Goal: Information Seeking & Learning: Learn about a topic

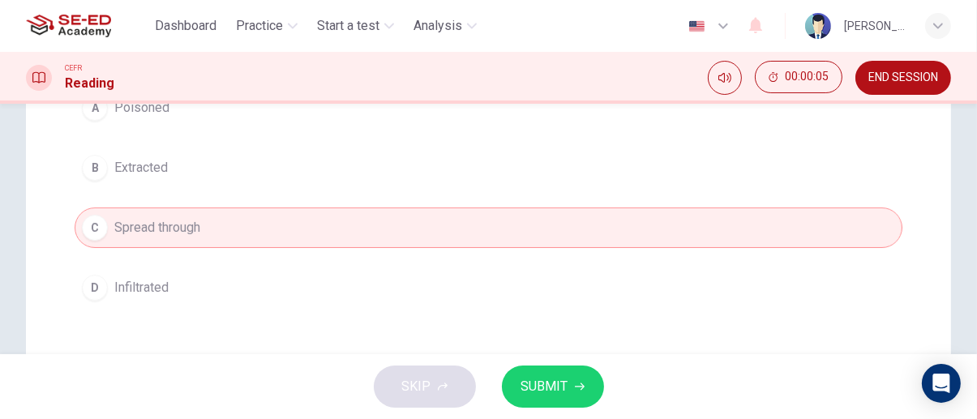
click at [564, 388] on span "SUBMIT" at bounding box center [544, 386] width 47 height 23
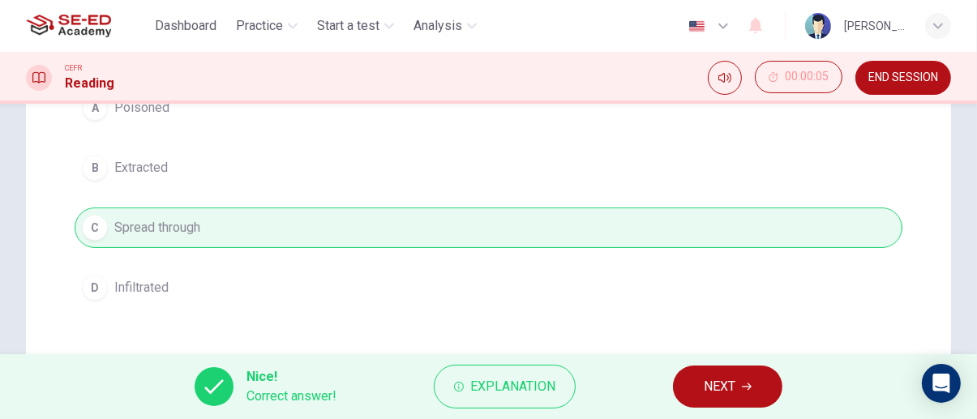
scroll to position [0, 0]
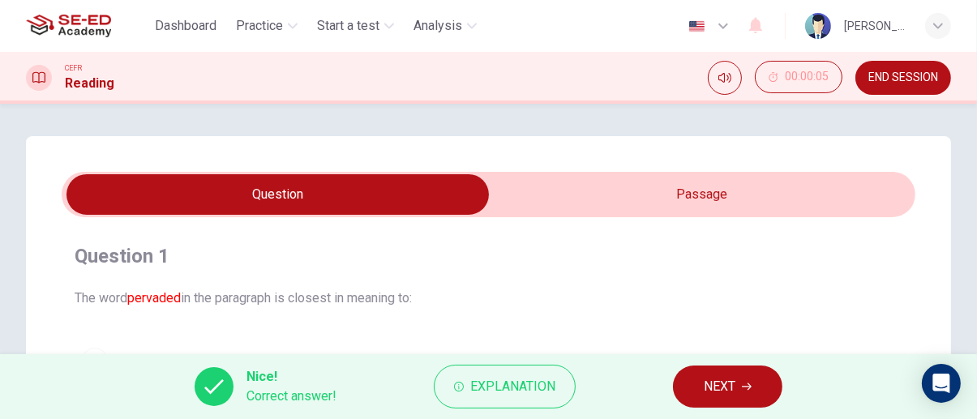
click at [750, 387] on icon "button" at bounding box center [747, 387] width 10 height 10
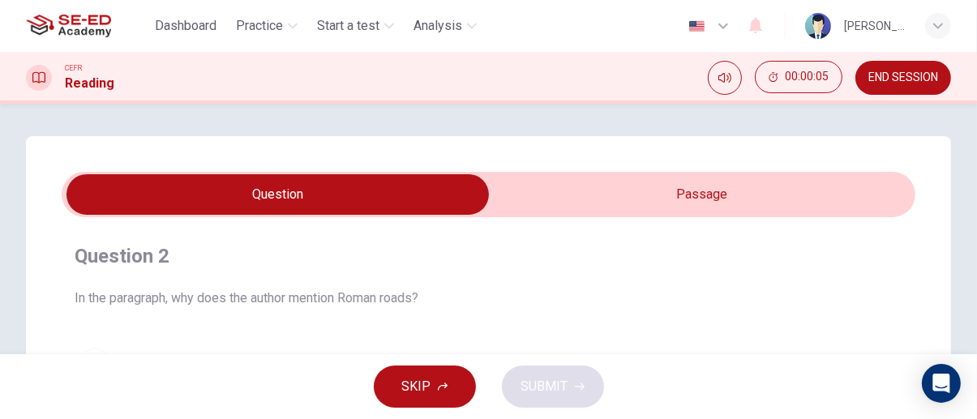
click at [759, 188] on input "checkbox" at bounding box center [278, 194] width 1281 height 41
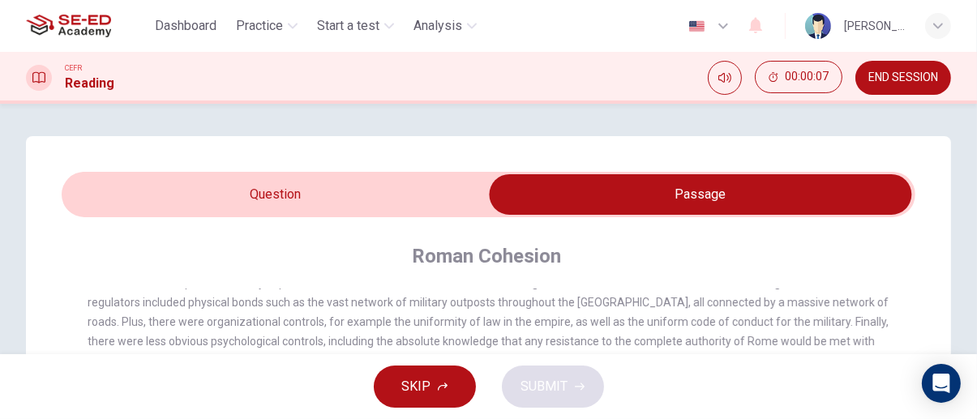
scroll to position [36, 0]
click at [138, 193] on input "checkbox" at bounding box center [700, 194] width 1281 height 41
checkbox input "false"
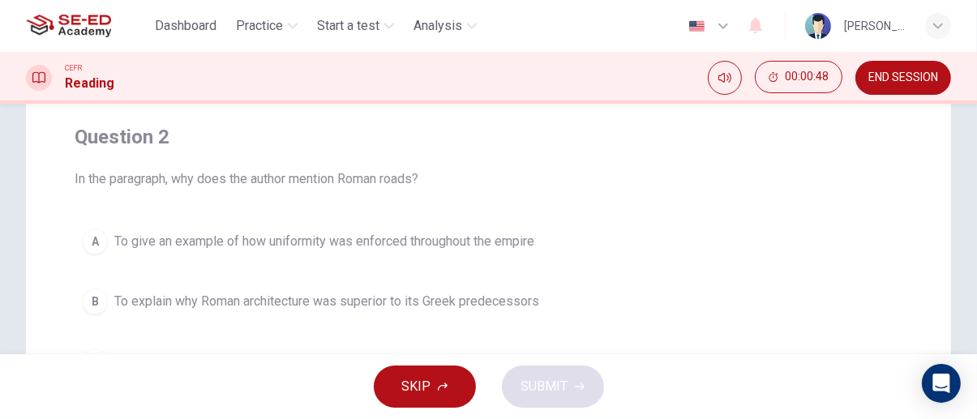
scroll to position [170, 0]
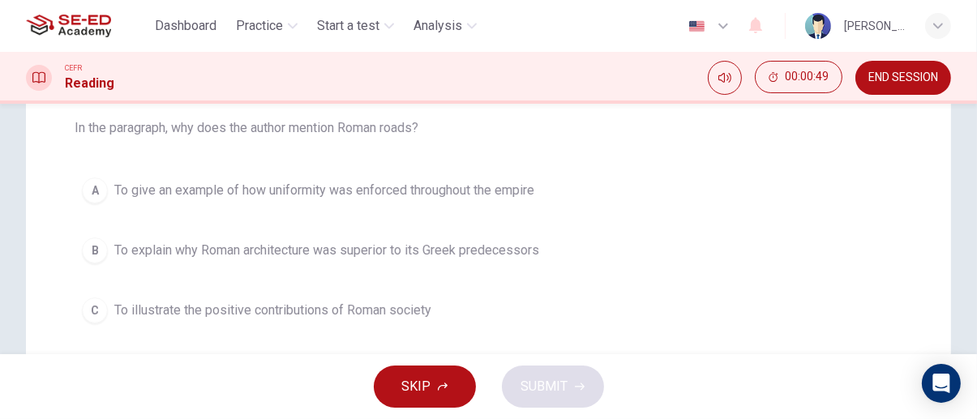
click at [510, 182] on span "To give an example of how uniformity was enforced throughout the empire" at bounding box center [324, 190] width 420 height 19
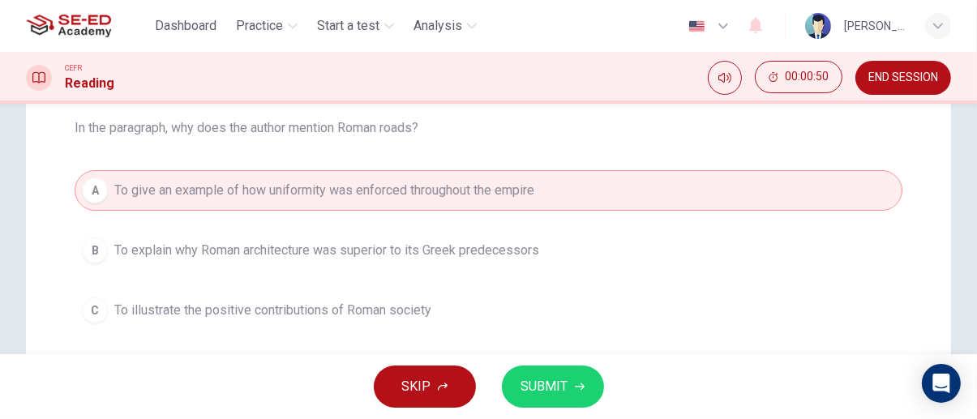
click at [557, 390] on span "SUBMIT" at bounding box center [544, 386] width 47 height 23
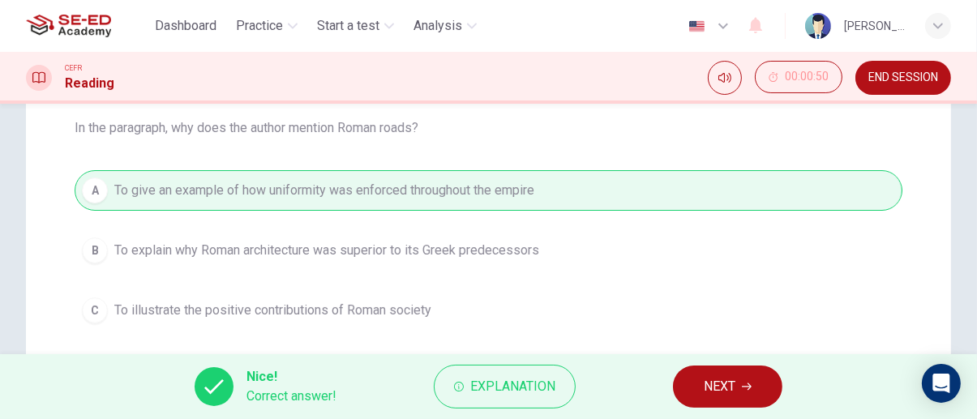
click at [746, 387] on icon "button" at bounding box center [747, 386] width 10 height 7
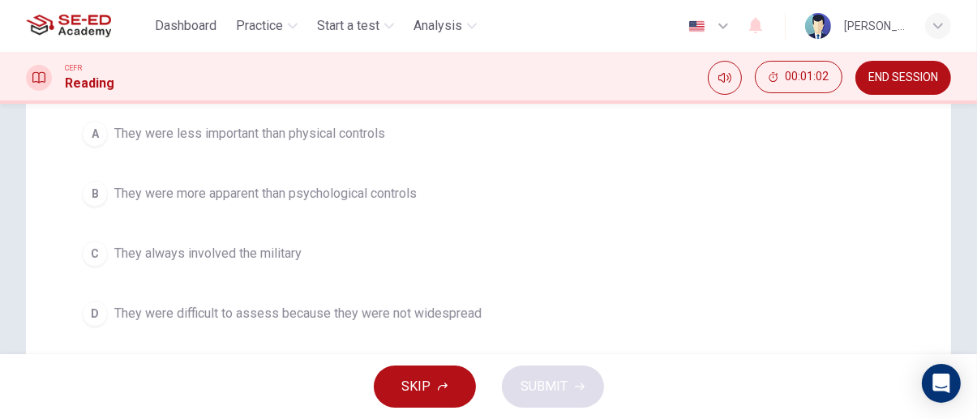
scroll to position [229, 0]
click at [400, 196] on span "They were more apparent than psychological controls" at bounding box center [265, 191] width 302 height 19
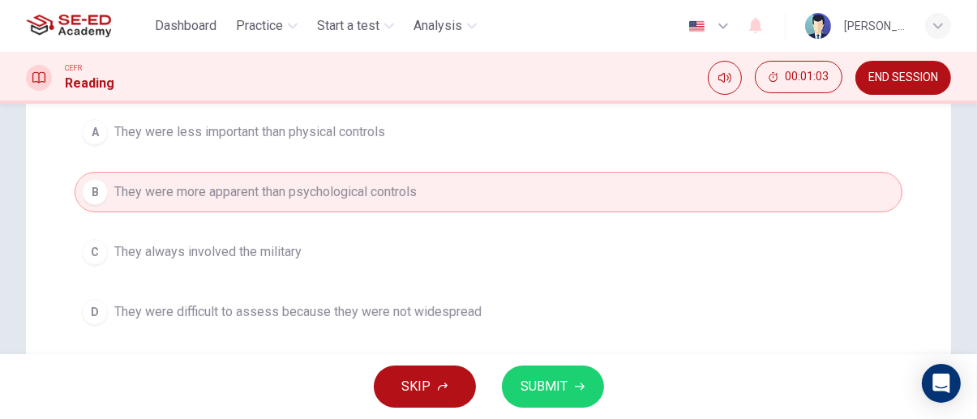
click at [565, 392] on span "SUBMIT" at bounding box center [544, 386] width 47 height 23
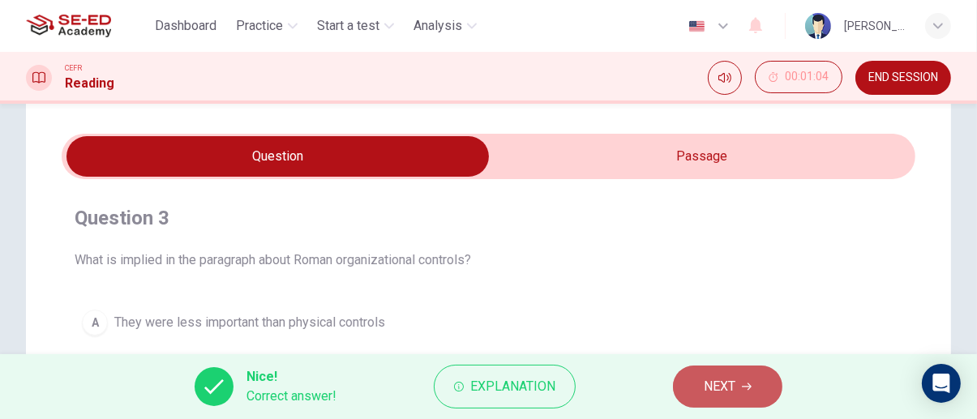
scroll to position [37, 0]
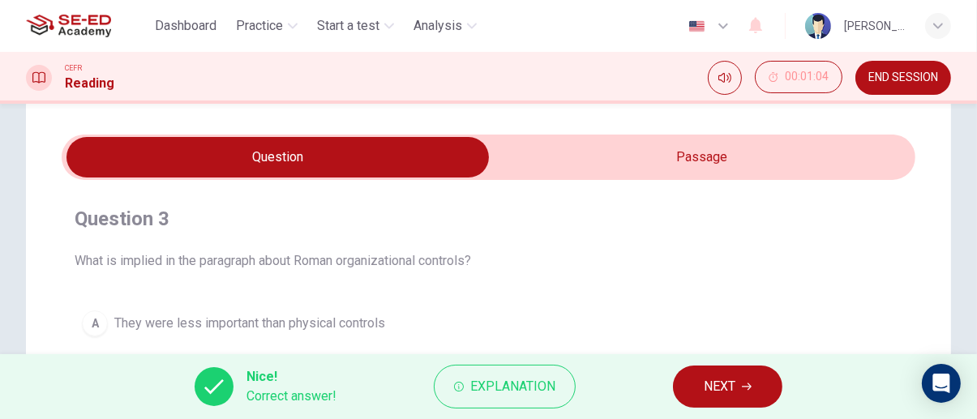
click at [734, 381] on span "NEXT" at bounding box center [720, 386] width 32 height 23
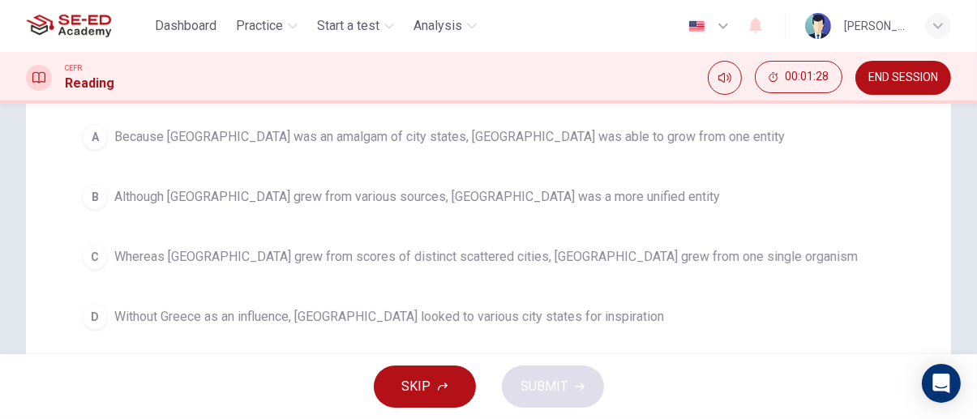
scroll to position [244, 0]
click at [633, 259] on span "Whereas Greece grew from scores of distinct scattered cities, Rome grew from on…" at bounding box center [485, 255] width 743 height 19
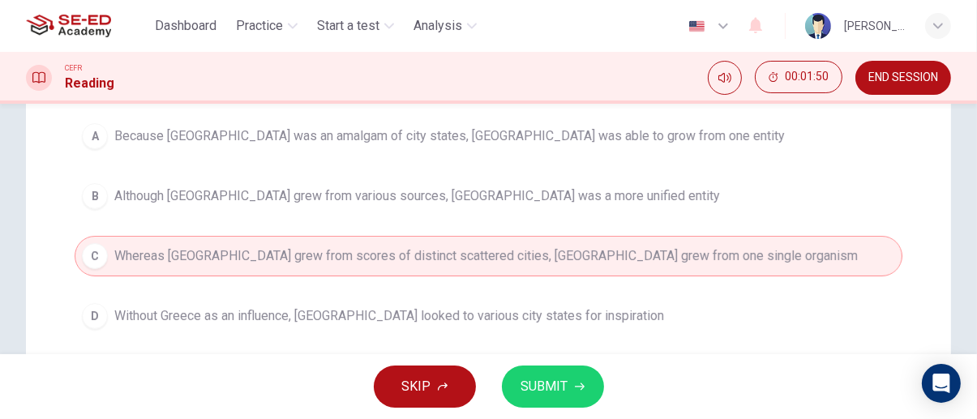
click at [558, 386] on span "SUBMIT" at bounding box center [544, 386] width 47 height 23
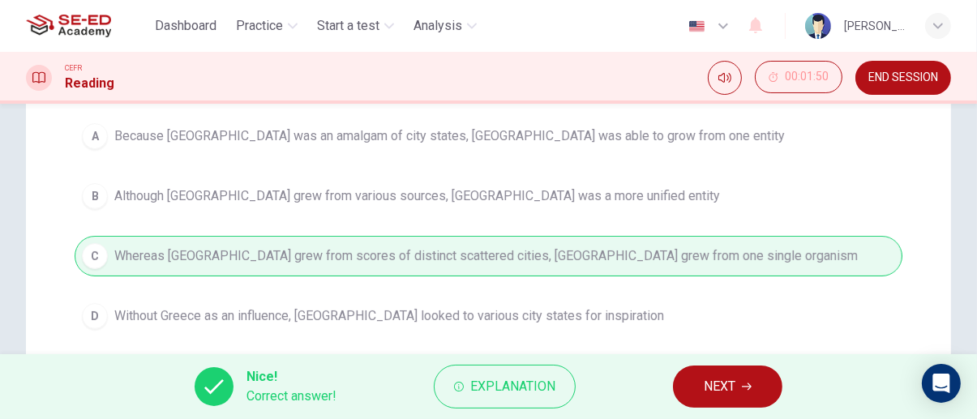
click at [747, 388] on icon "button" at bounding box center [747, 387] width 10 height 10
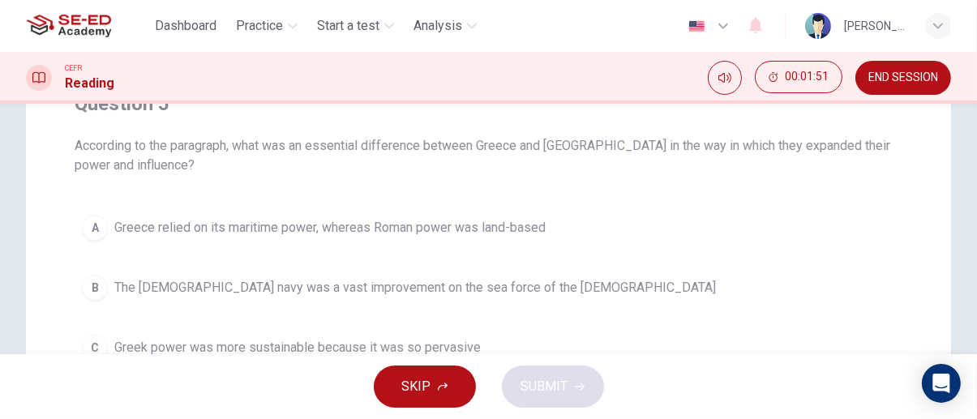
scroll to position [149, 0]
click at [522, 235] on span "Greece relied on its maritime power, whereas Roman power was land-based" at bounding box center [329, 230] width 431 height 19
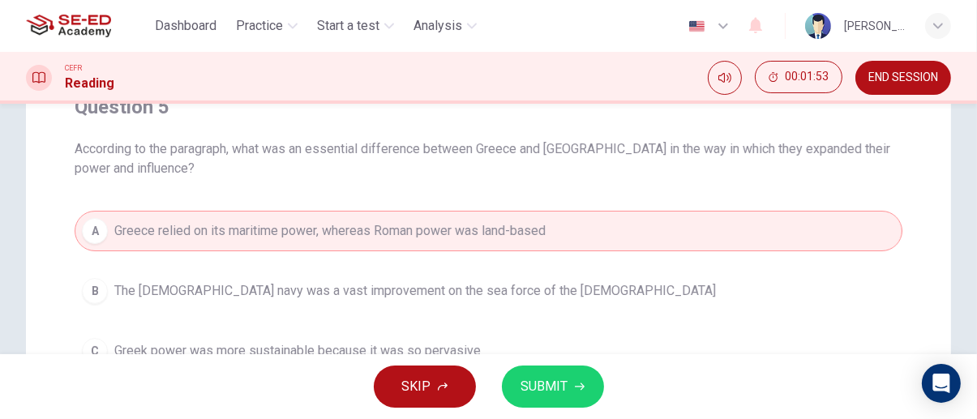
click at [556, 379] on span "SUBMIT" at bounding box center [544, 386] width 47 height 23
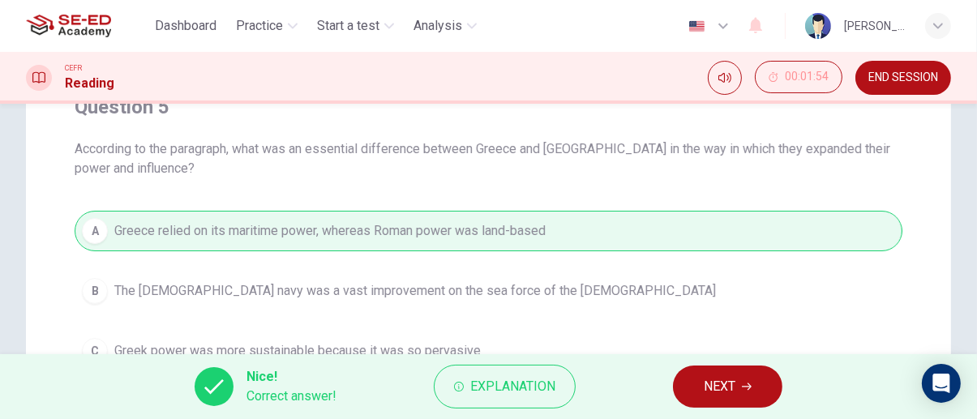
click at [746, 389] on icon "button" at bounding box center [747, 387] width 10 height 10
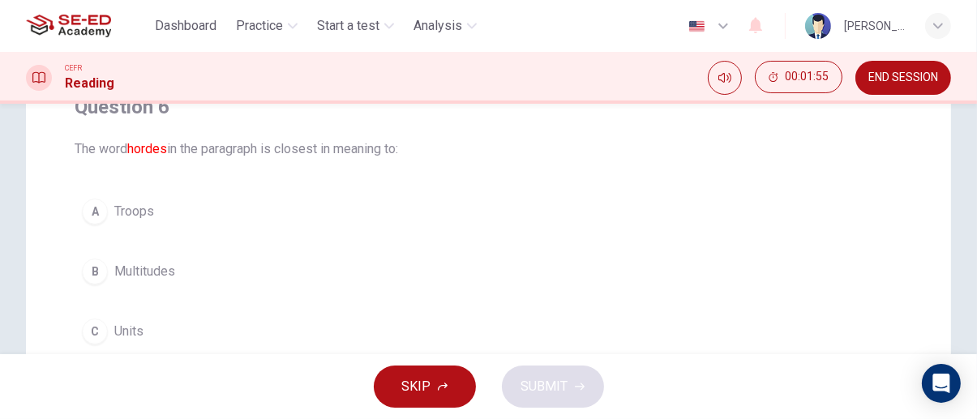
click at [169, 275] on span "Multitudes" at bounding box center [144, 271] width 61 height 19
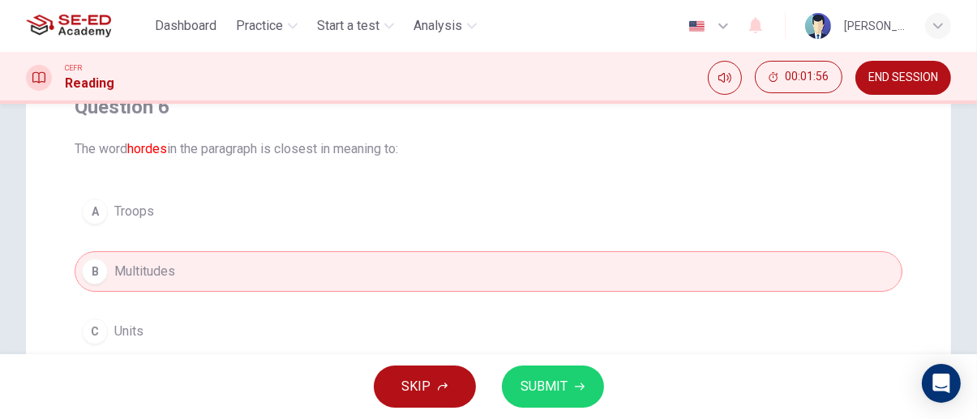
click at [578, 388] on icon "button" at bounding box center [580, 387] width 10 height 10
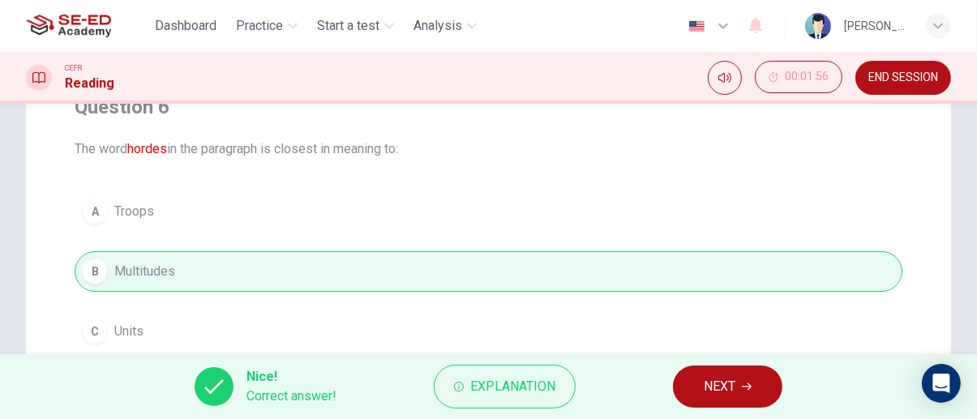
click at [747, 387] on icon "button" at bounding box center [747, 386] width 10 height 7
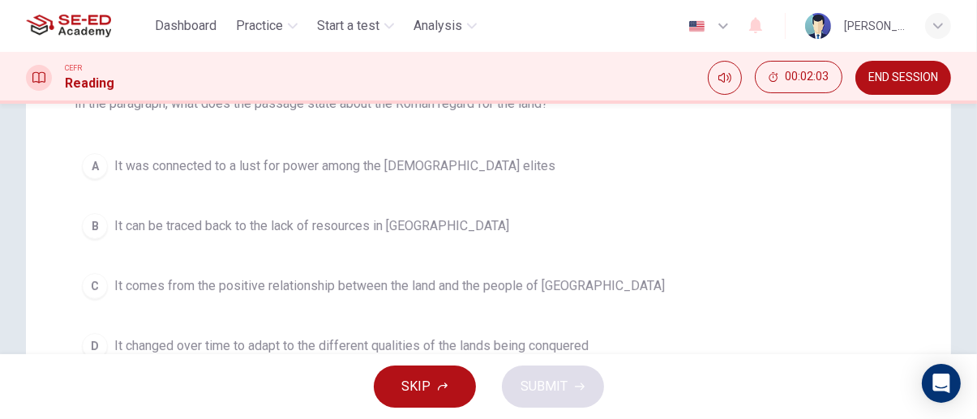
scroll to position [195, 0]
click at [536, 285] on span "It comes from the positive relationship between the land and the people of Lati…" at bounding box center [389, 285] width 550 height 19
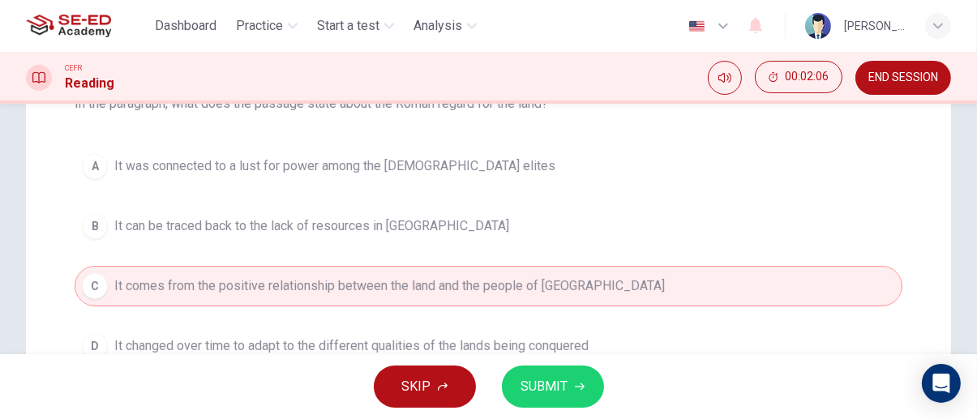
click at [563, 388] on span "SUBMIT" at bounding box center [544, 386] width 47 height 23
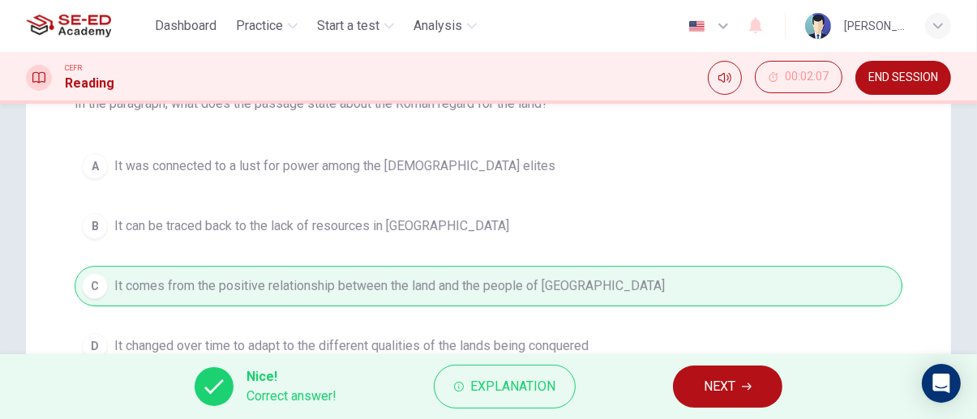
click at [731, 389] on span "NEXT" at bounding box center [720, 386] width 32 height 23
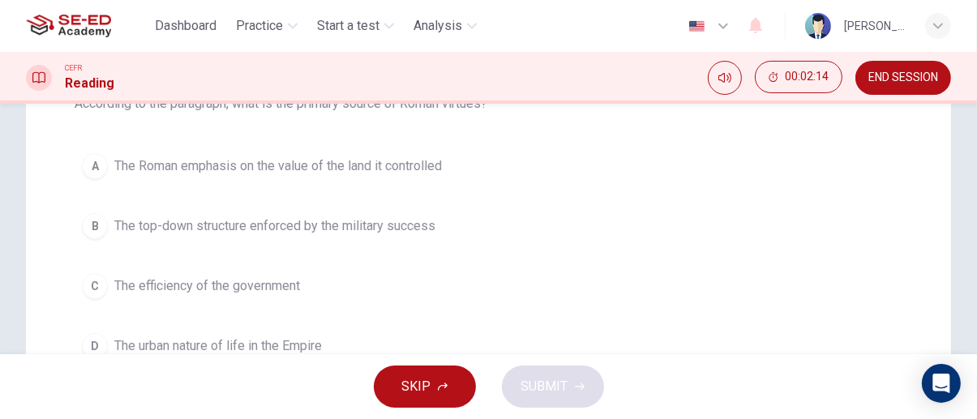
scroll to position [209, 0]
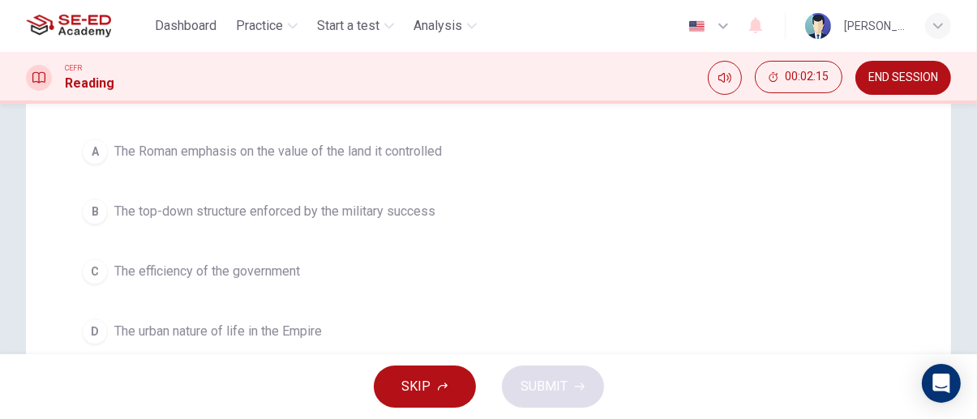
click at [404, 150] on span "The Roman emphasis on the value of the land it controlled" at bounding box center [277, 151] width 327 height 19
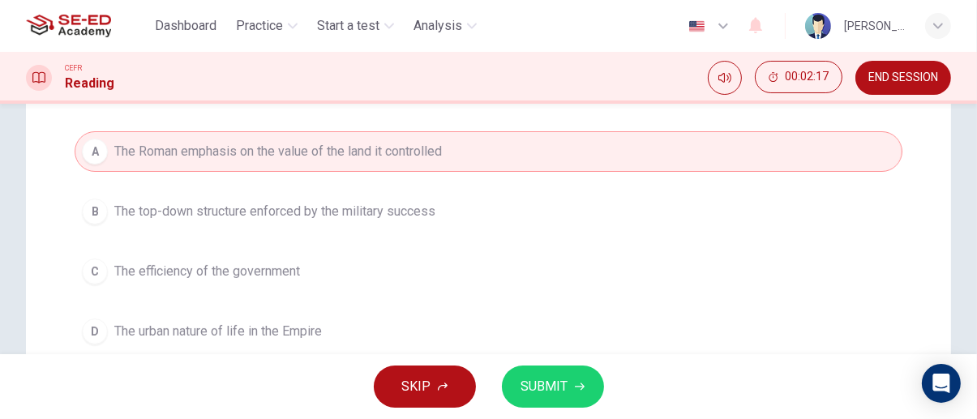
click at [578, 387] on icon "button" at bounding box center [580, 386] width 10 height 7
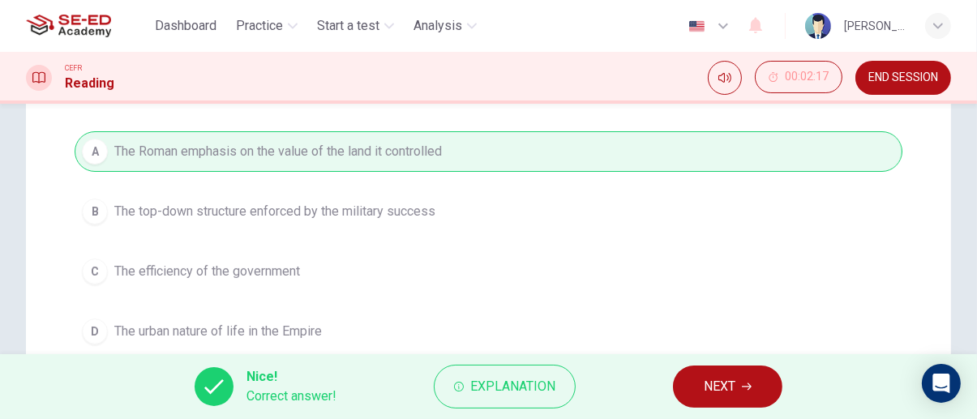
click at [732, 388] on span "NEXT" at bounding box center [720, 386] width 32 height 23
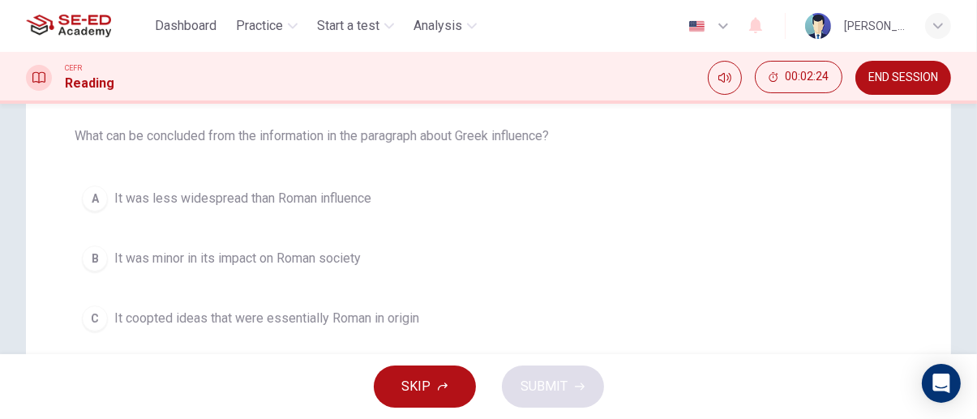
scroll to position [161, 0]
click at [351, 203] on span "It was less widespread than Roman influence" at bounding box center [242, 199] width 257 height 19
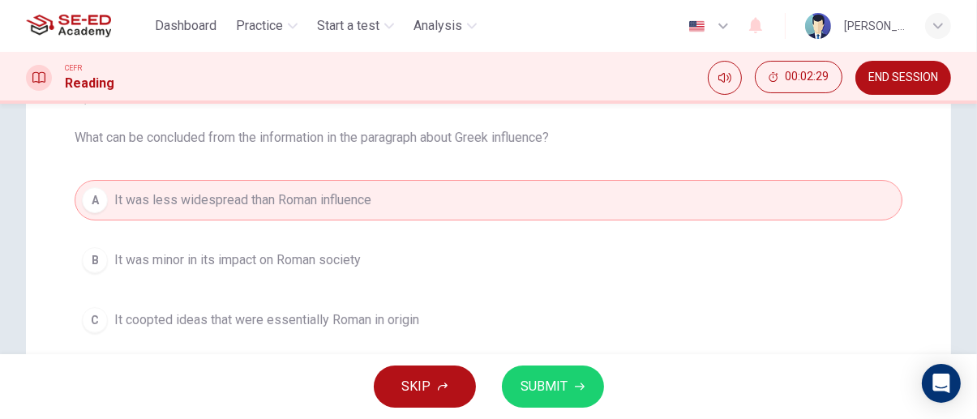
click at [559, 384] on span "SUBMIT" at bounding box center [544, 386] width 47 height 23
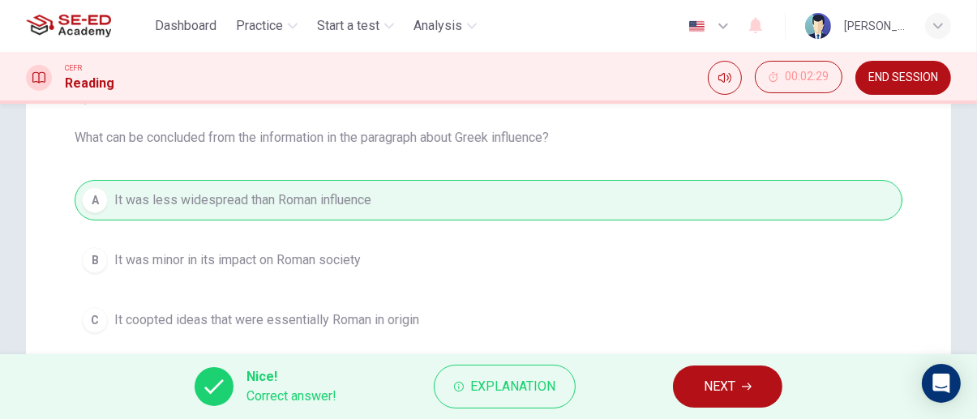
click at [745, 387] on icon "button" at bounding box center [747, 386] width 10 height 7
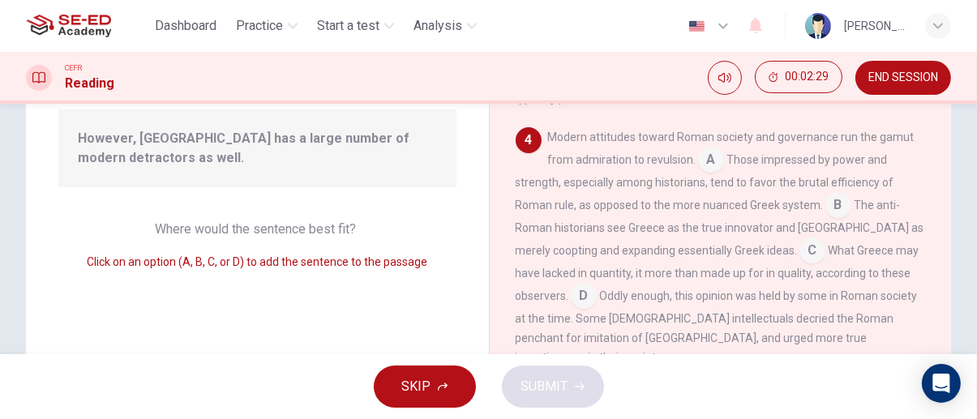
scroll to position [688, 0]
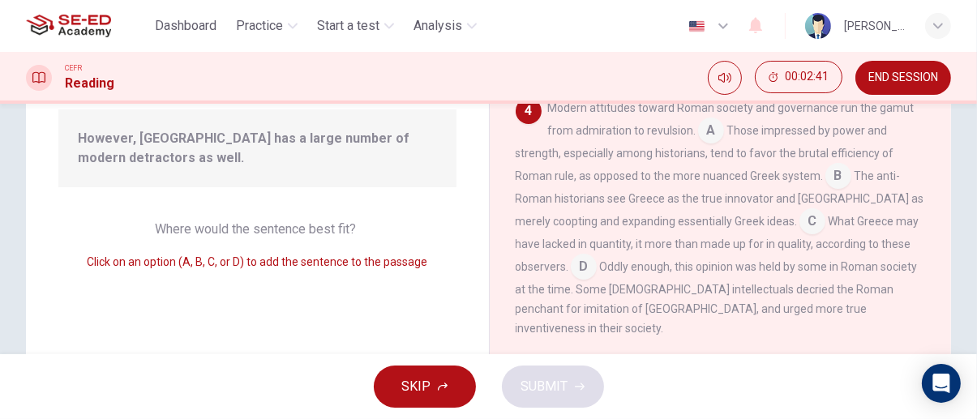
click at [825, 190] on input at bounding box center [838, 178] width 26 height 26
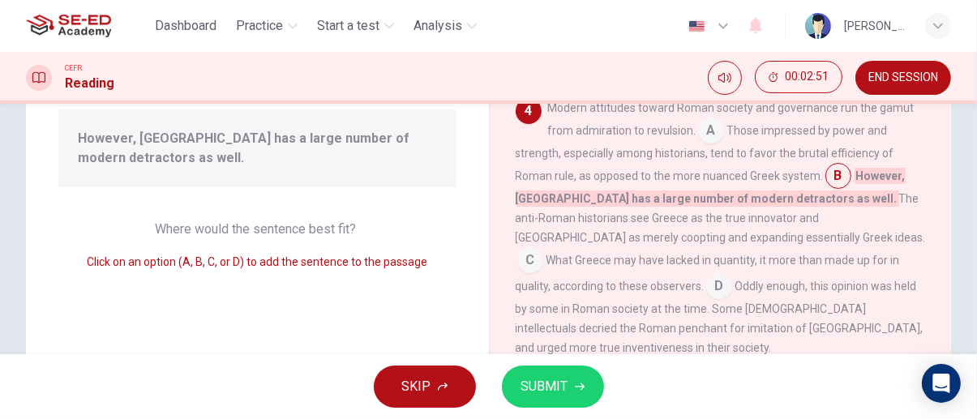
click at [562, 381] on span "SUBMIT" at bounding box center [544, 386] width 47 height 23
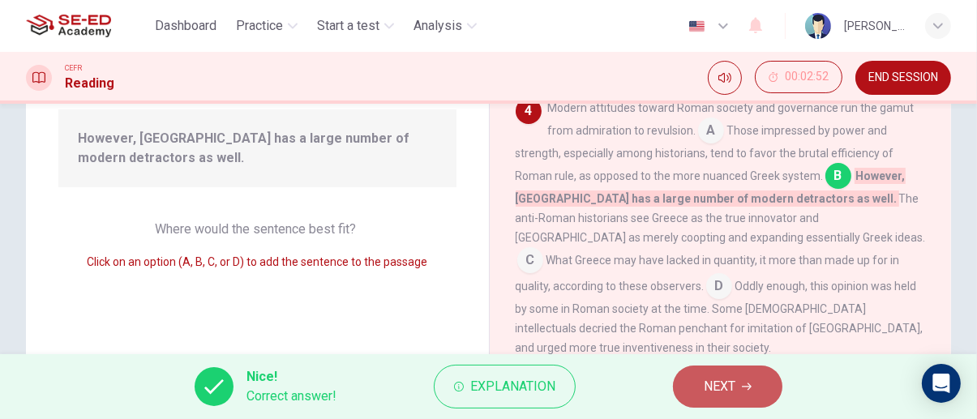
click at [735, 389] on span "NEXT" at bounding box center [720, 386] width 32 height 23
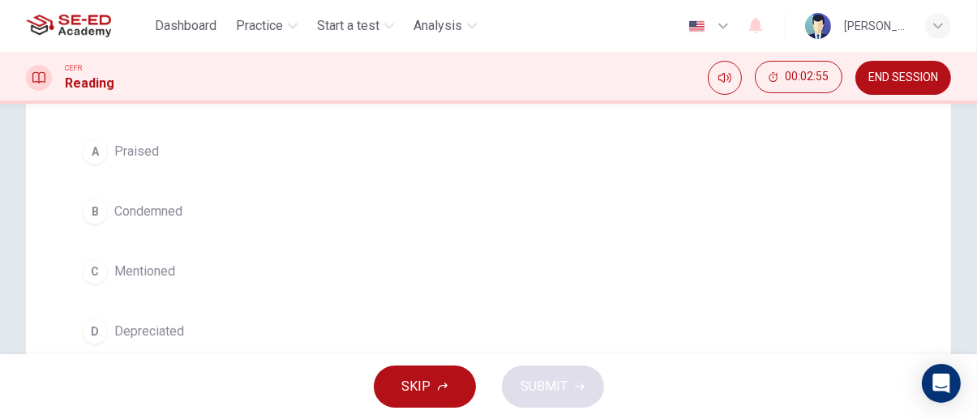
scroll to position [210, 0]
click at [173, 220] on span "Condemned" at bounding box center [148, 210] width 68 height 19
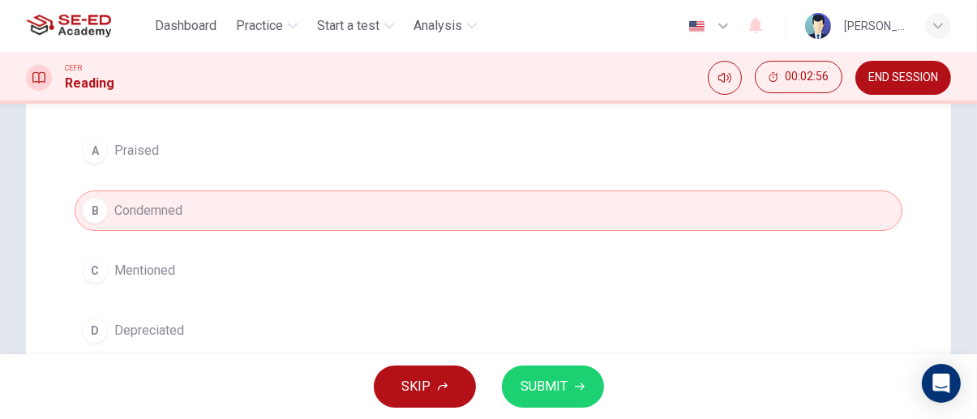
click at [562, 385] on span "SUBMIT" at bounding box center [544, 386] width 47 height 23
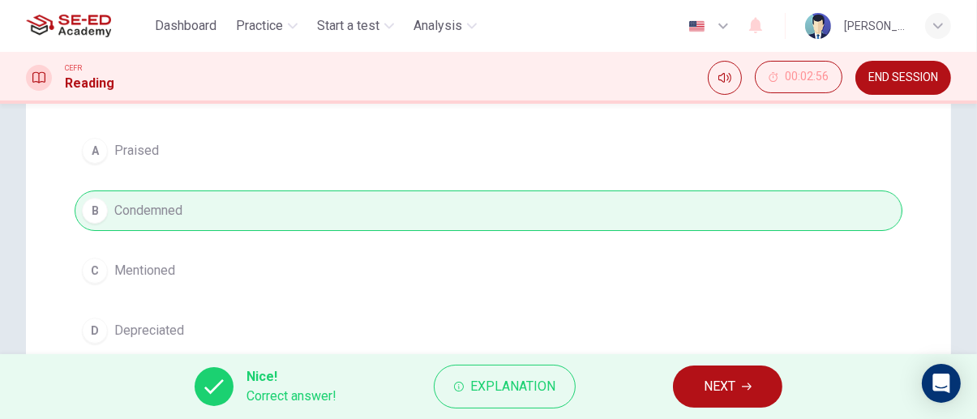
click at [708, 390] on span "NEXT" at bounding box center [720, 386] width 32 height 23
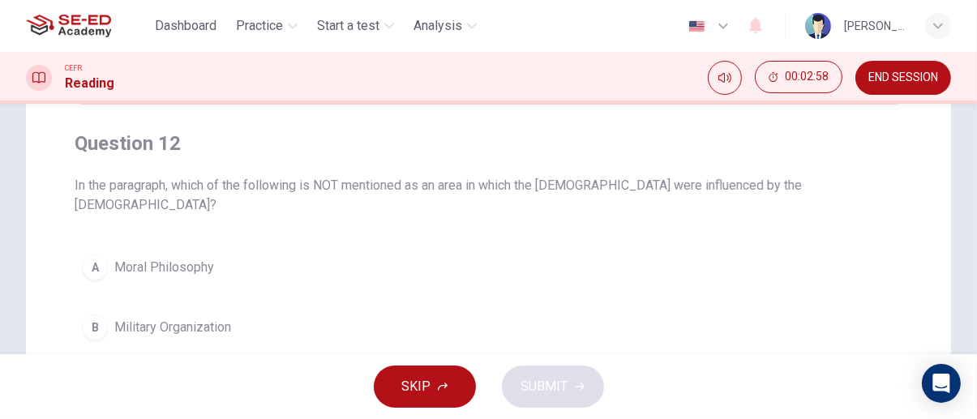
scroll to position [113, 0]
click at [219, 317] on span "Military Organization" at bounding box center [172, 326] width 117 height 19
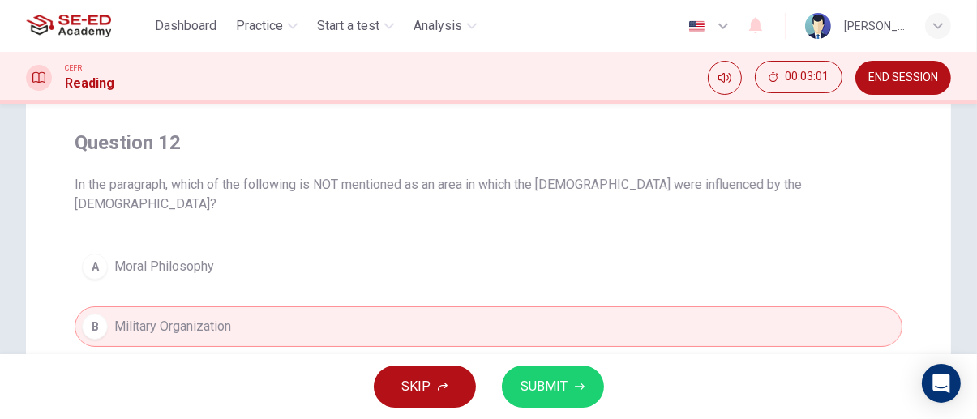
click at [578, 389] on icon "button" at bounding box center [580, 387] width 10 height 10
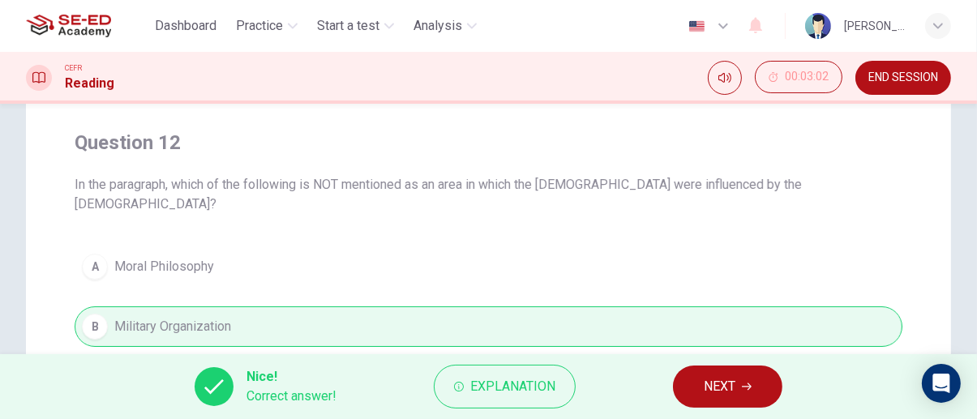
click at [751, 385] on icon "button" at bounding box center [747, 387] width 10 height 10
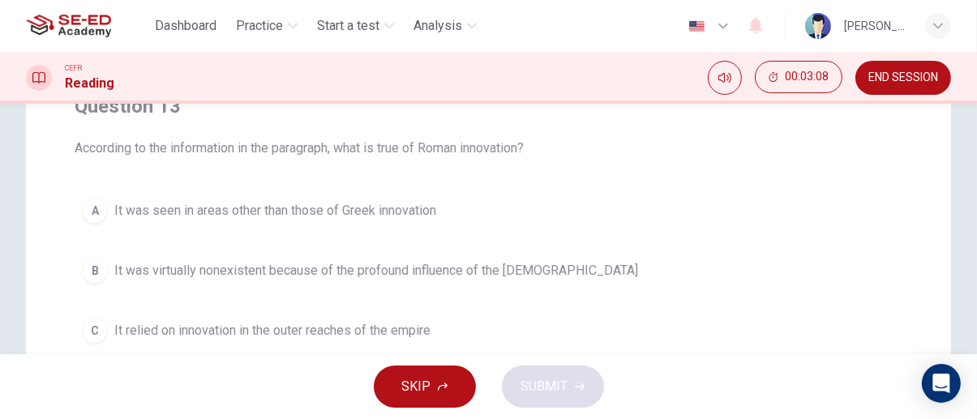
scroll to position [116, 0]
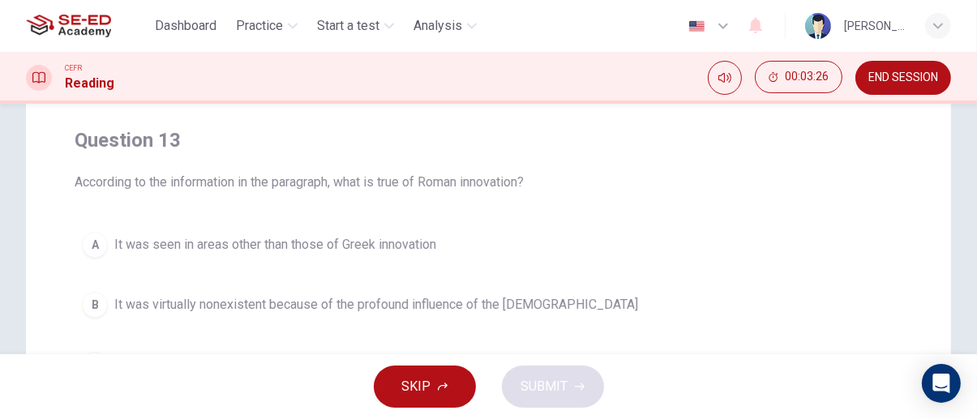
click at [422, 242] on span "It was seen in areas other than those of Greek innovation" at bounding box center [275, 244] width 322 height 19
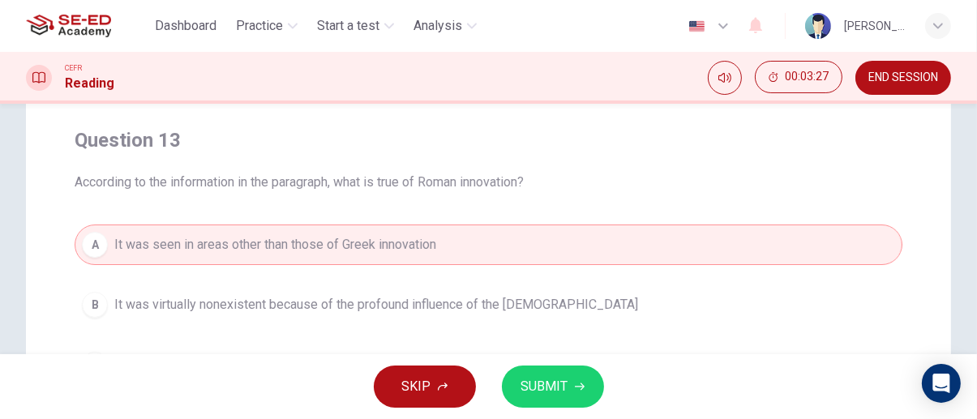
click at [563, 389] on span "SUBMIT" at bounding box center [544, 386] width 47 height 23
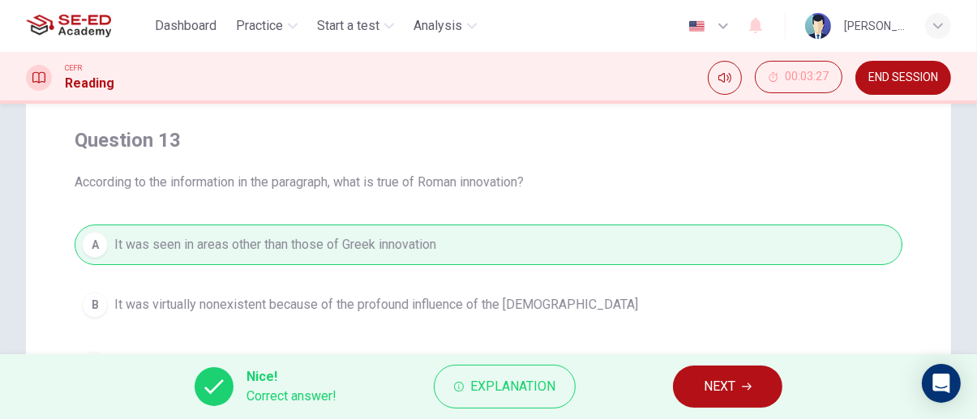
click at [734, 383] on span "NEXT" at bounding box center [720, 386] width 32 height 23
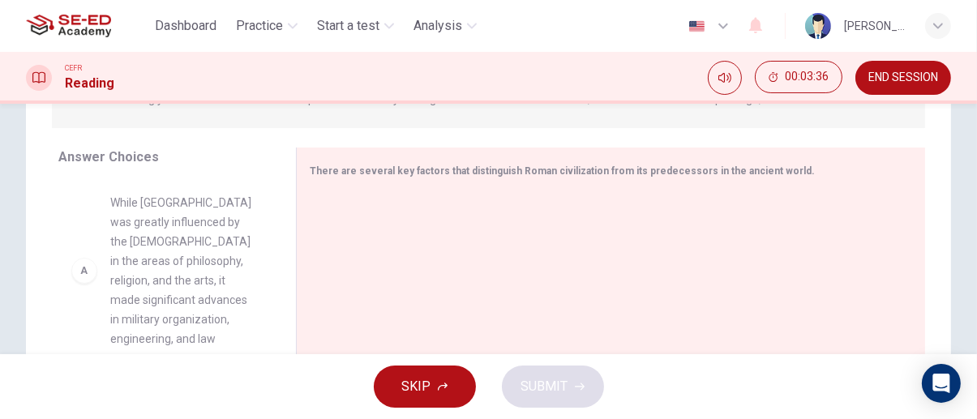
scroll to position [239, 0]
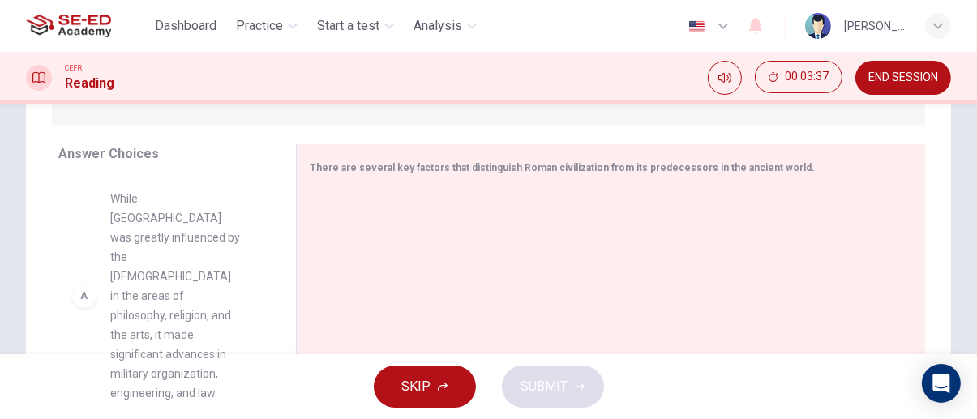
click at [146, 243] on div "B The unity of Roman cohesion created the circumstances necessary for it to dom…" at bounding box center [164, 302] width 212 height 250
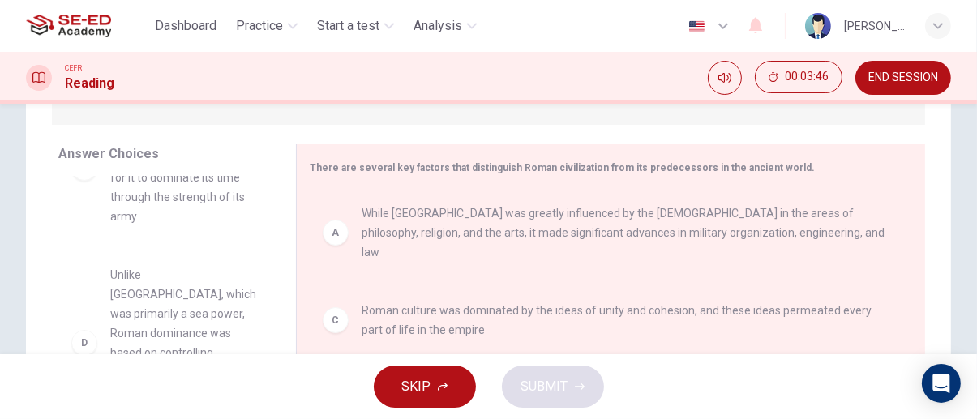
scroll to position [122, 0]
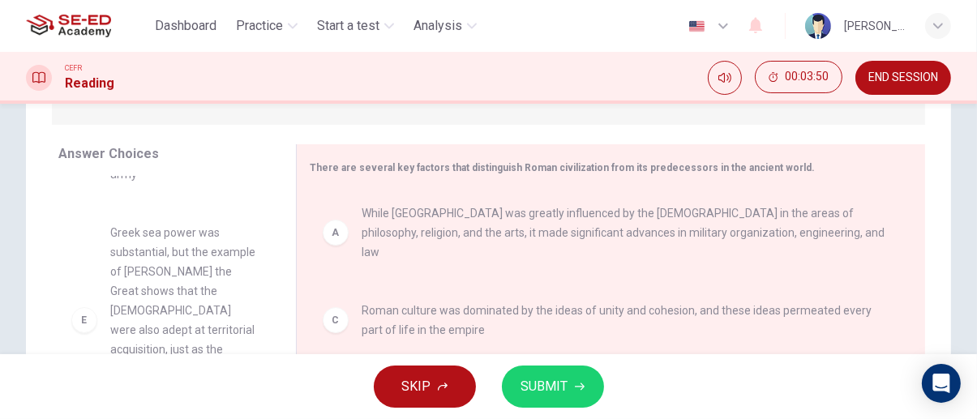
click at [554, 388] on span "SUBMIT" at bounding box center [544, 386] width 47 height 23
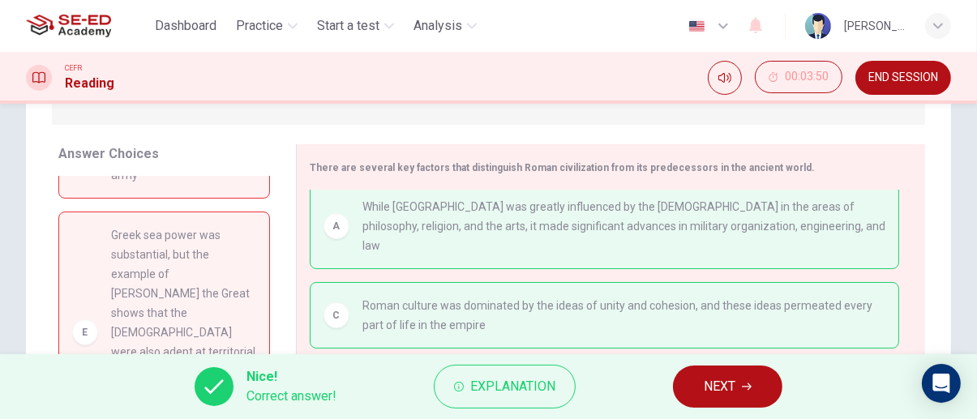
scroll to position [0, 0]
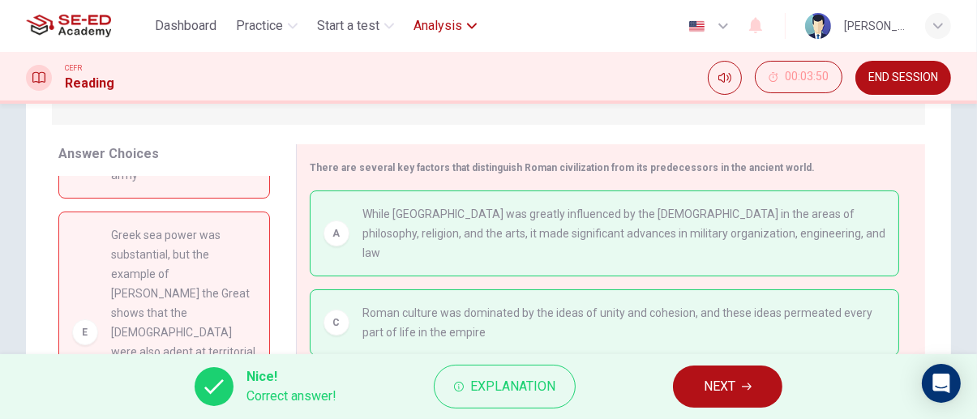
click at [460, 31] on span "Analysis" at bounding box center [437, 25] width 49 height 19
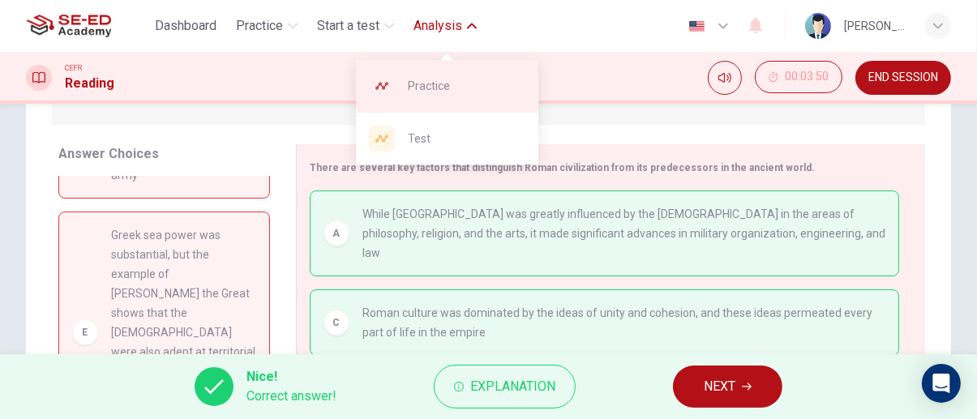
click at [484, 85] on span "Practice" at bounding box center [467, 85] width 118 height 19
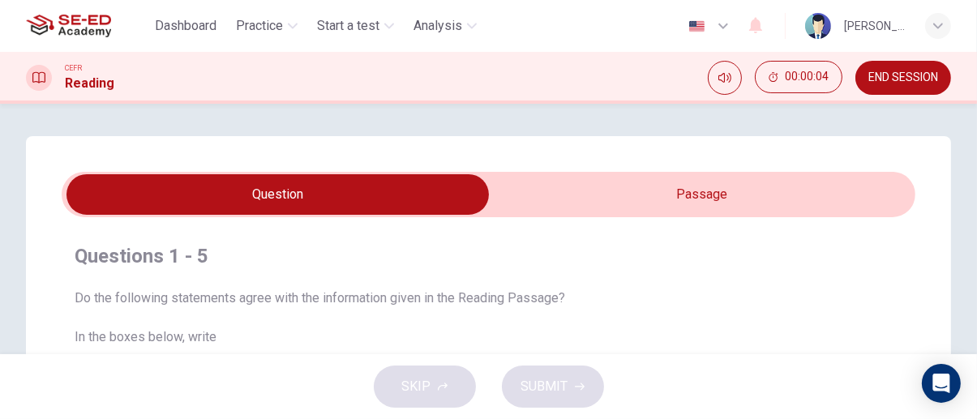
click at [901, 81] on span "END SESSION" at bounding box center [903, 77] width 70 height 13
click at [913, 75] on span "END SESSION" at bounding box center [903, 77] width 70 height 13
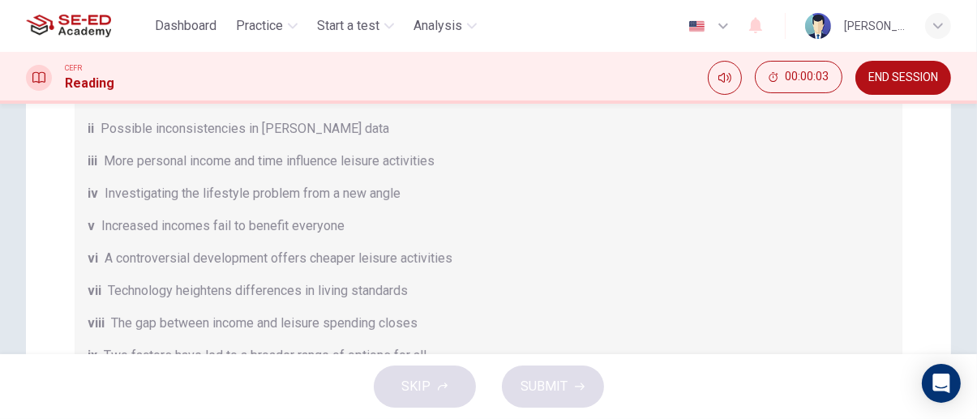
click at [910, 77] on span "END SESSION" at bounding box center [903, 77] width 70 height 13
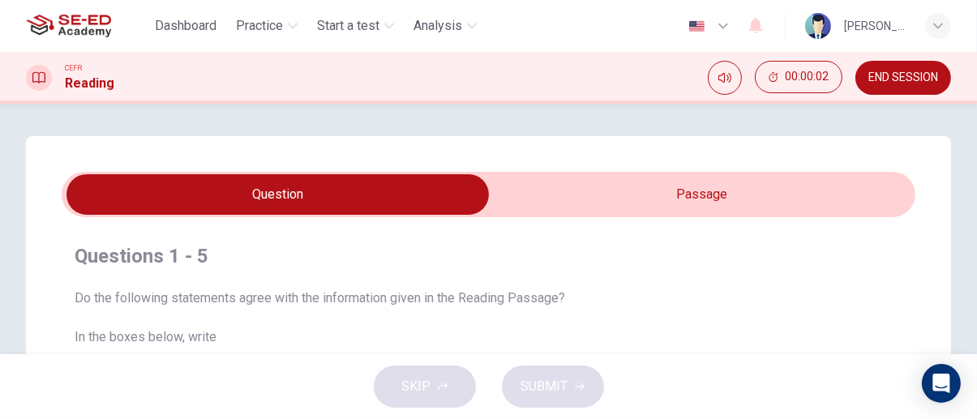
click at [913, 78] on span "END SESSION" at bounding box center [903, 77] width 70 height 13
